Goal: Navigation & Orientation: Find specific page/section

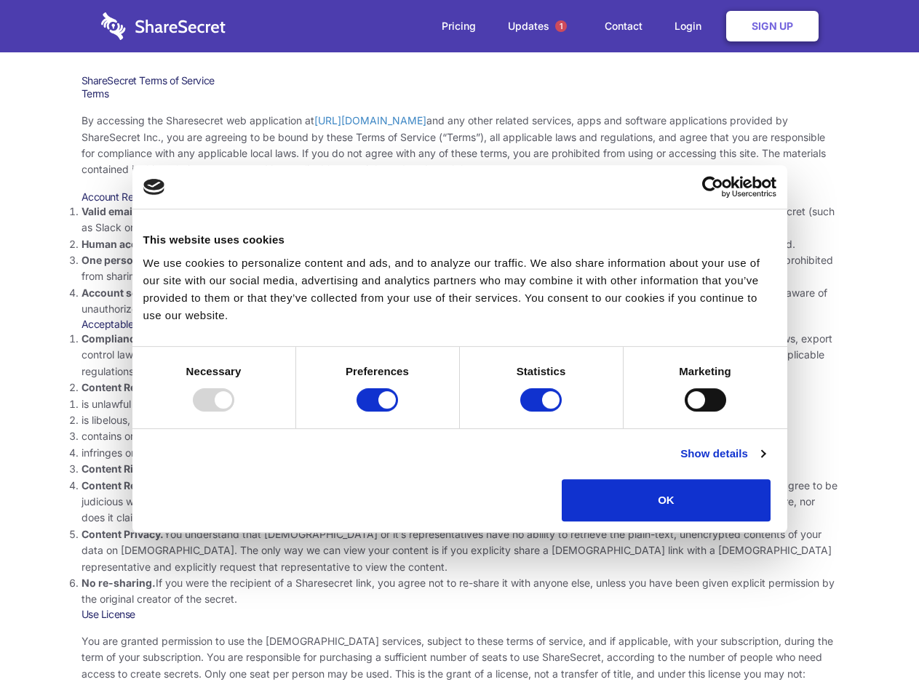
click at [459, 349] on li "Compliance with local laws and regulations. Your use of the Sharesecret must no…" at bounding box center [459, 355] width 757 height 49
click at [234, 412] on div at bounding box center [213, 399] width 41 height 23
click at [398, 412] on input "Preferences" at bounding box center [376, 399] width 41 height 23
checkbox input "false"
click at [543, 412] on input "Statistics" at bounding box center [540, 399] width 41 height 23
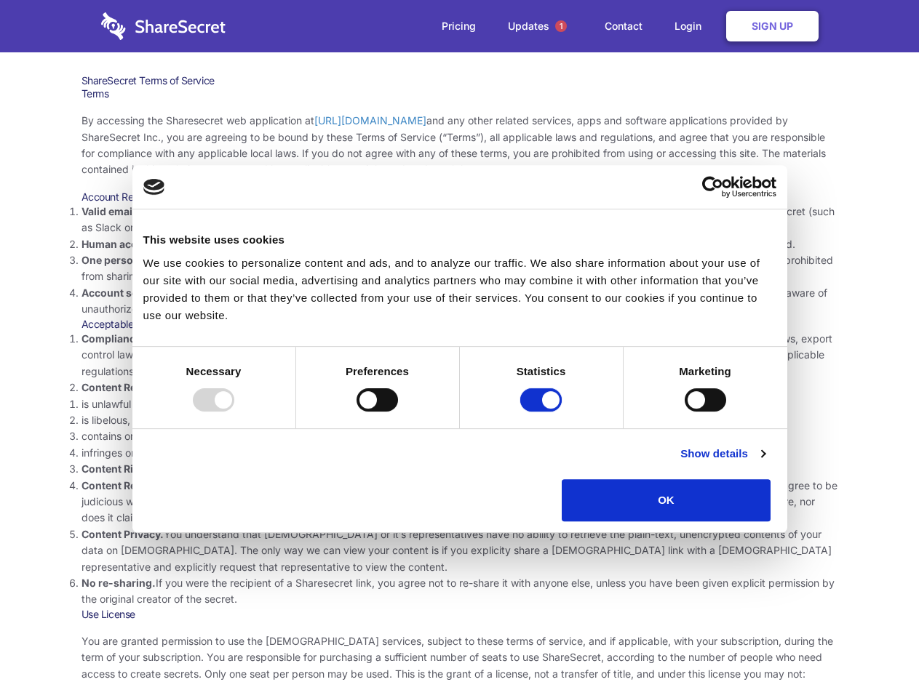
checkbox input "false"
click at [685, 412] on input "Marketing" at bounding box center [705, 399] width 41 height 23
checkbox input "true"
click at [765, 463] on link "Show details" at bounding box center [722, 453] width 84 height 17
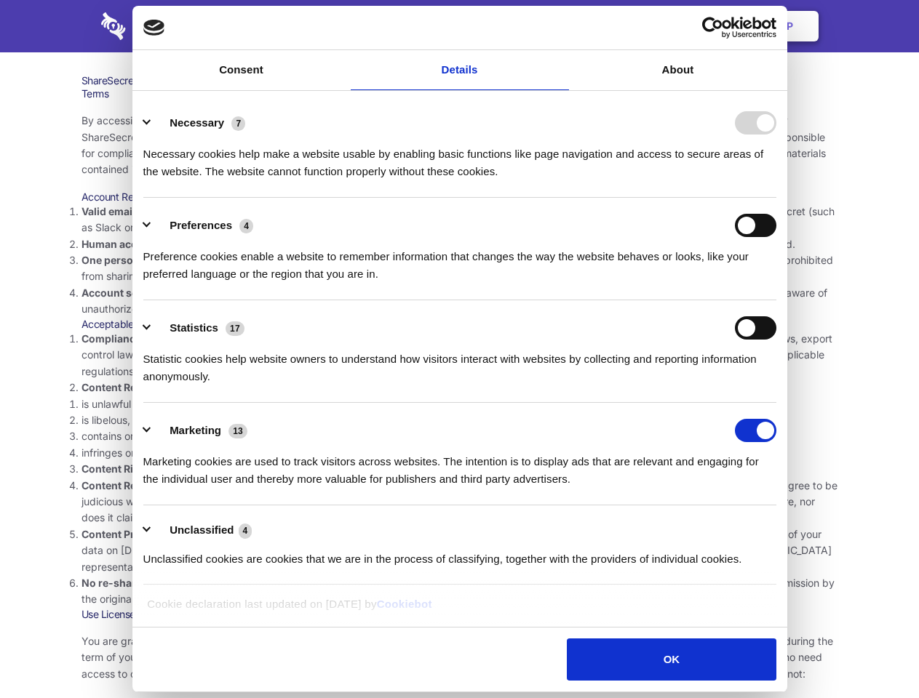
click at [776, 198] on li "Necessary 7 Necessary cookies help make a website usable by enabling basic func…" at bounding box center [459, 146] width 633 height 103
click at [560, 26] on span "1" at bounding box center [561, 26] width 12 height 12
